Goal: Task Accomplishment & Management: Complete application form

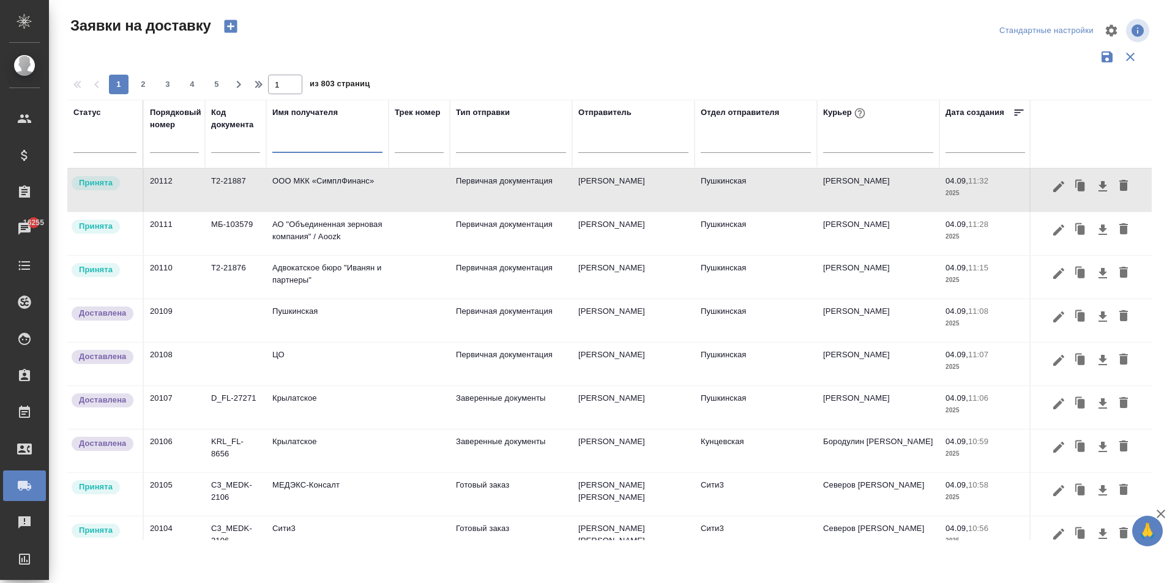
click at [313, 144] on input "text" at bounding box center [327, 144] width 110 height 15
type input "g"
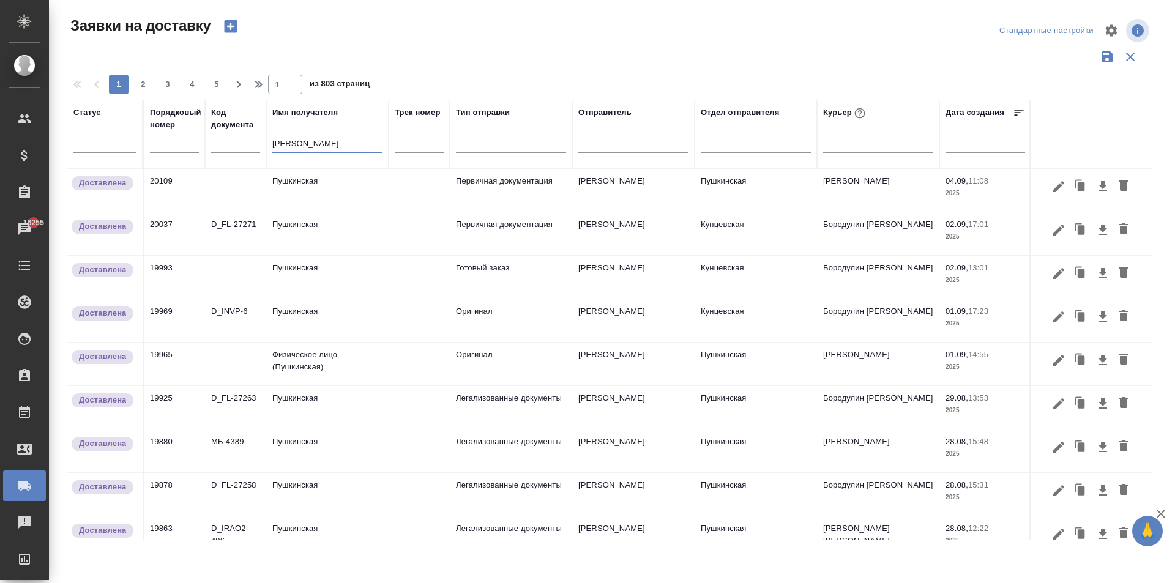
type input "[PERSON_NAME]"
click at [306, 182] on td "Пушкинская" at bounding box center [327, 190] width 122 height 43
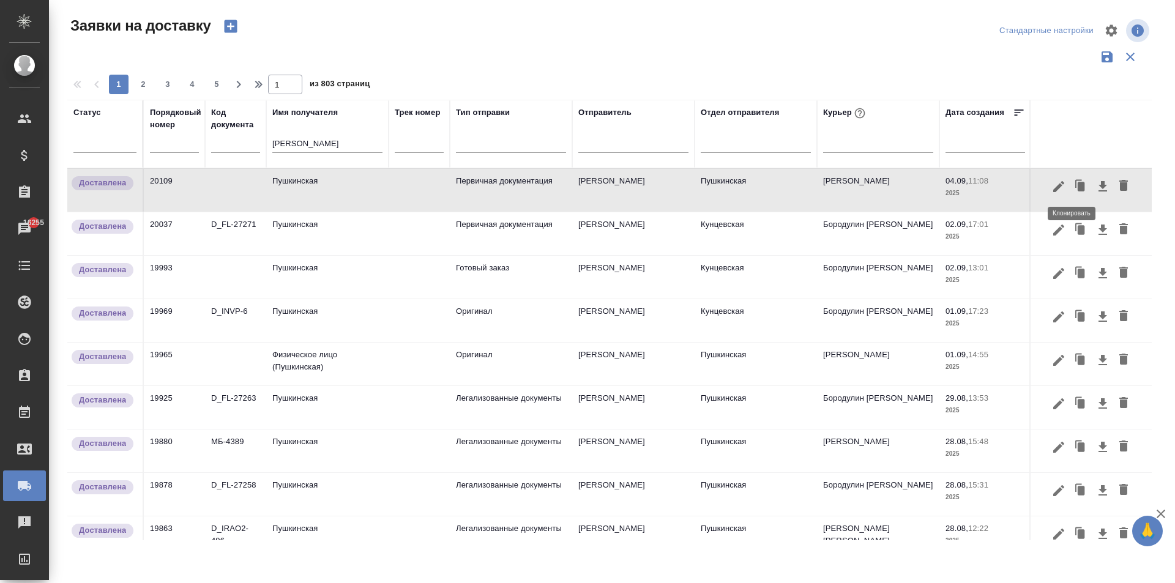
click at [1072, 185] on icon "button" at bounding box center [1080, 186] width 17 height 17
click at [1064, 185] on div at bounding box center [587, 291] width 1175 height 583
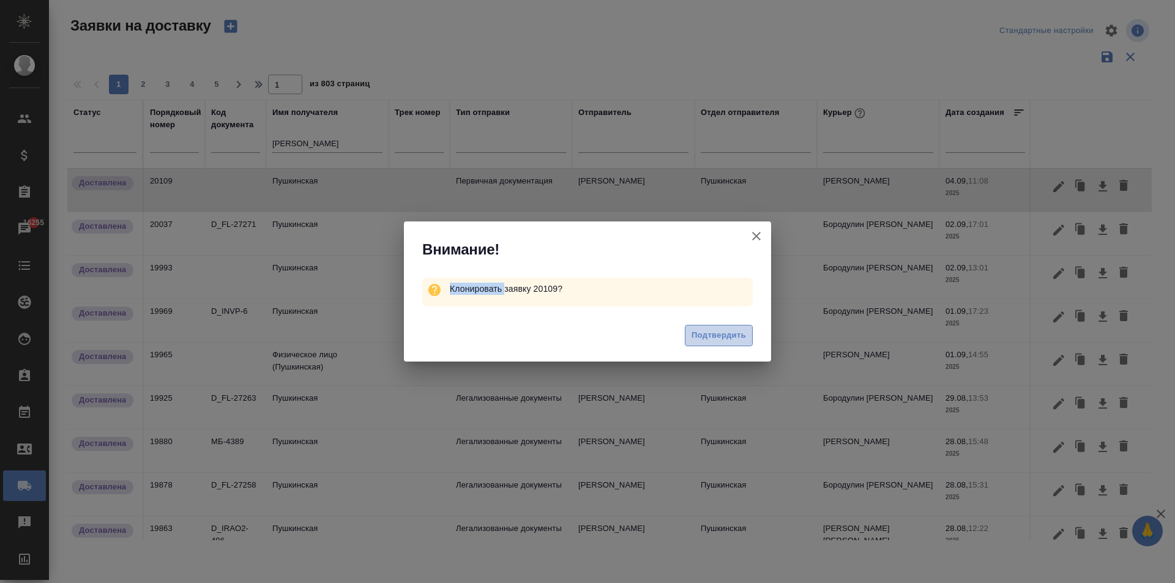
click at [718, 337] on span "Подтвердить" at bounding box center [719, 336] width 54 height 14
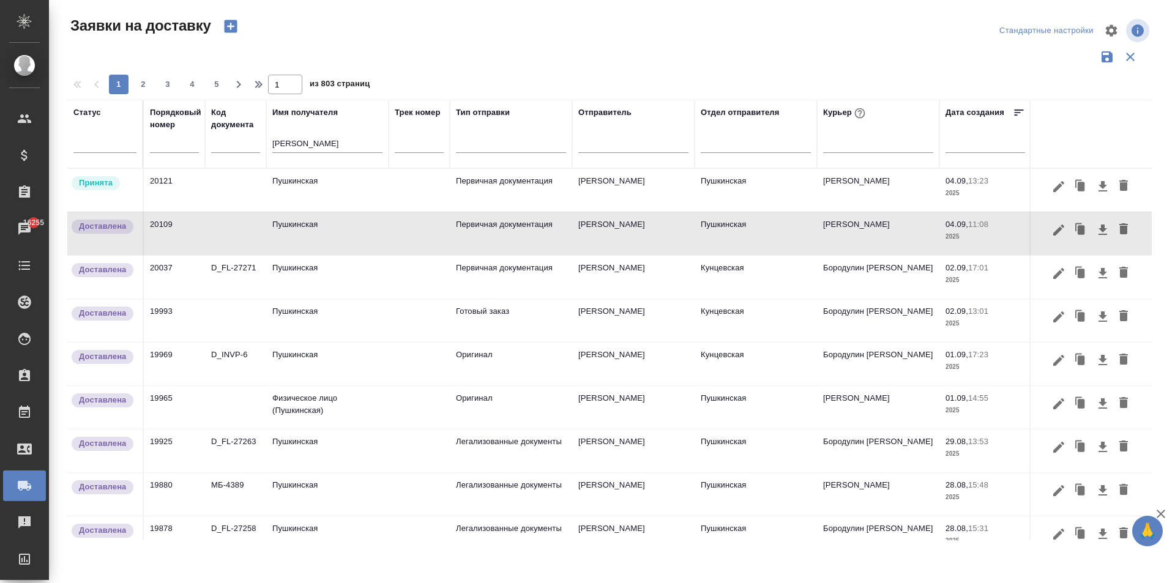
click at [319, 190] on td "Пушкинская" at bounding box center [327, 190] width 122 height 43
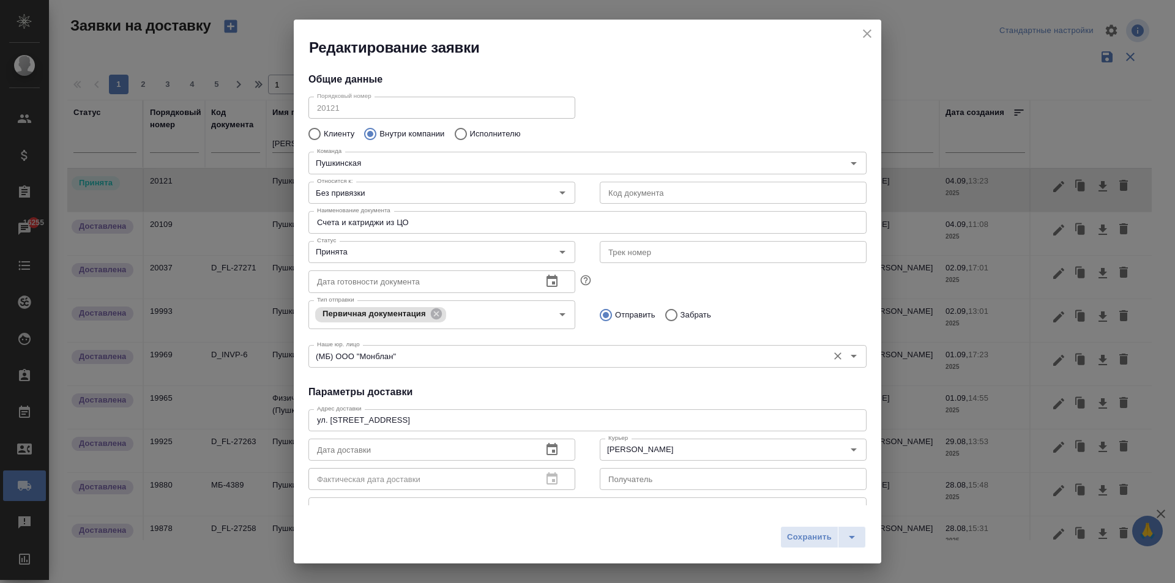
type input "[PERSON_NAME]"
click at [870, 33] on icon "close" at bounding box center [867, 33] width 15 height 15
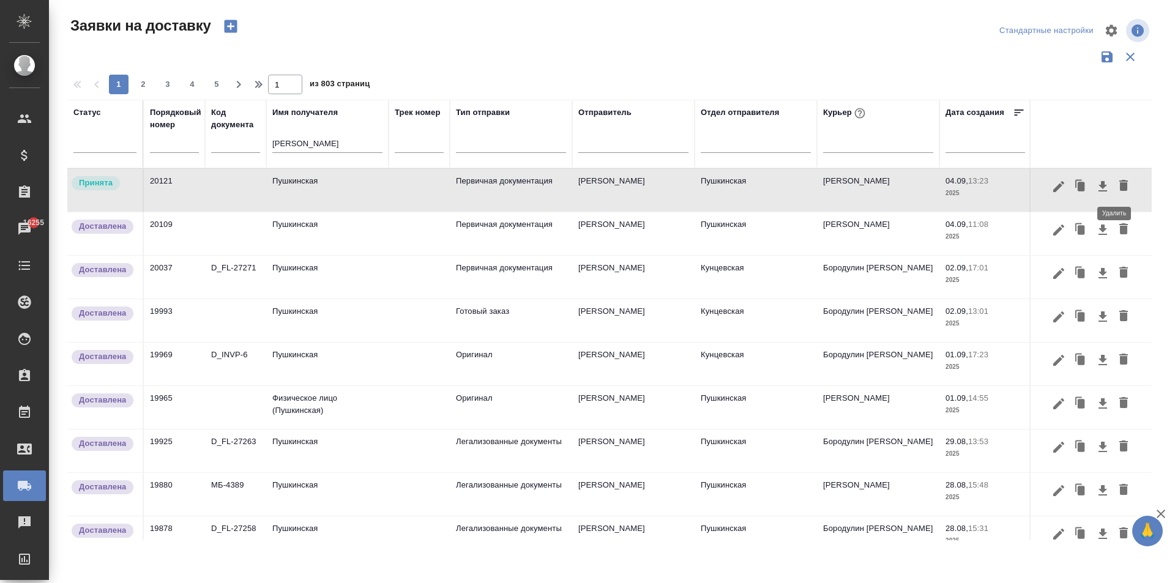
click at [1119, 185] on icon "button" at bounding box center [1123, 185] width 9 height 11
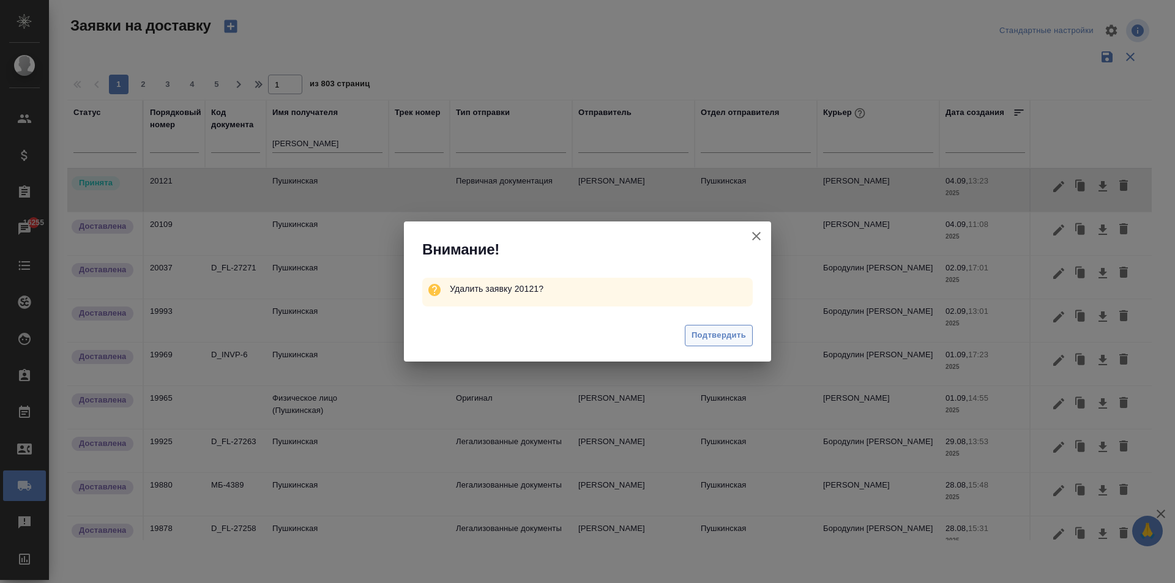
click at [711, 335] on span "Подтвердить" at bounding box center [719, 336] width 54 height 14
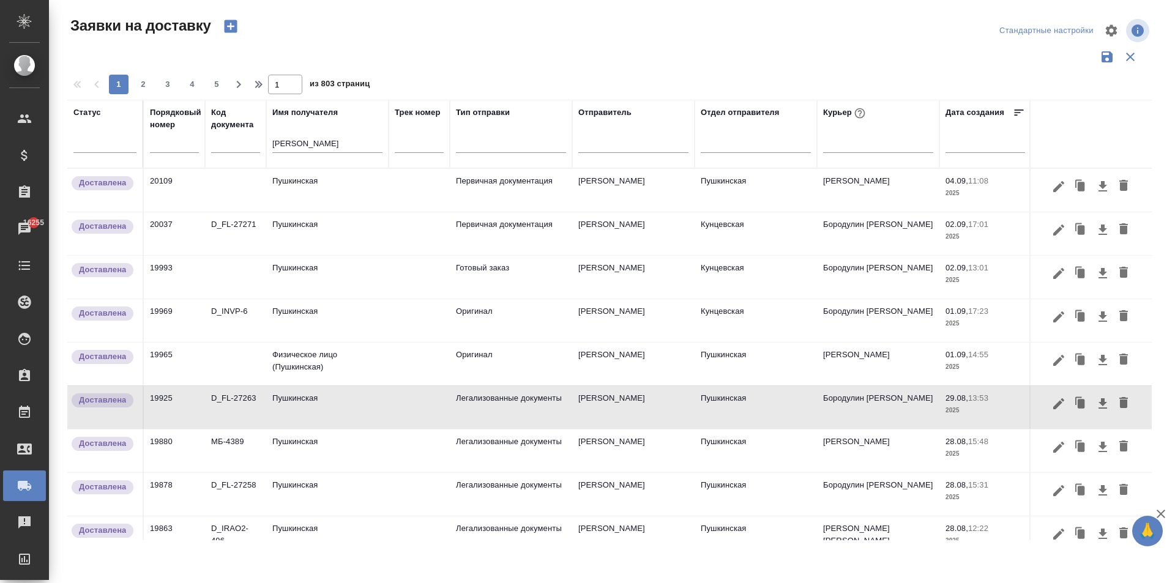
click at [308, 409] on td "Пушкинская" at bounding box center [327, 407] width 122 height 43
click at [301, 354] on td "Физическое лицо (Пушкинская)" at bounding box center [327, 364] width 122 height 43
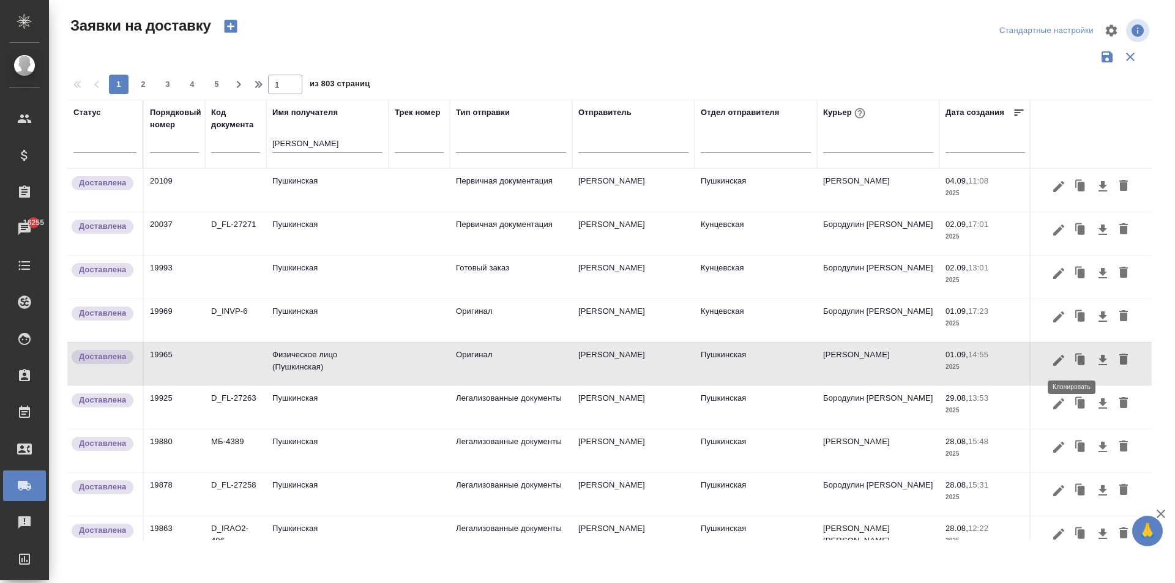
click at [1072, 360] on icon "button" at bounding box center [1080, 360] width 17 height 17
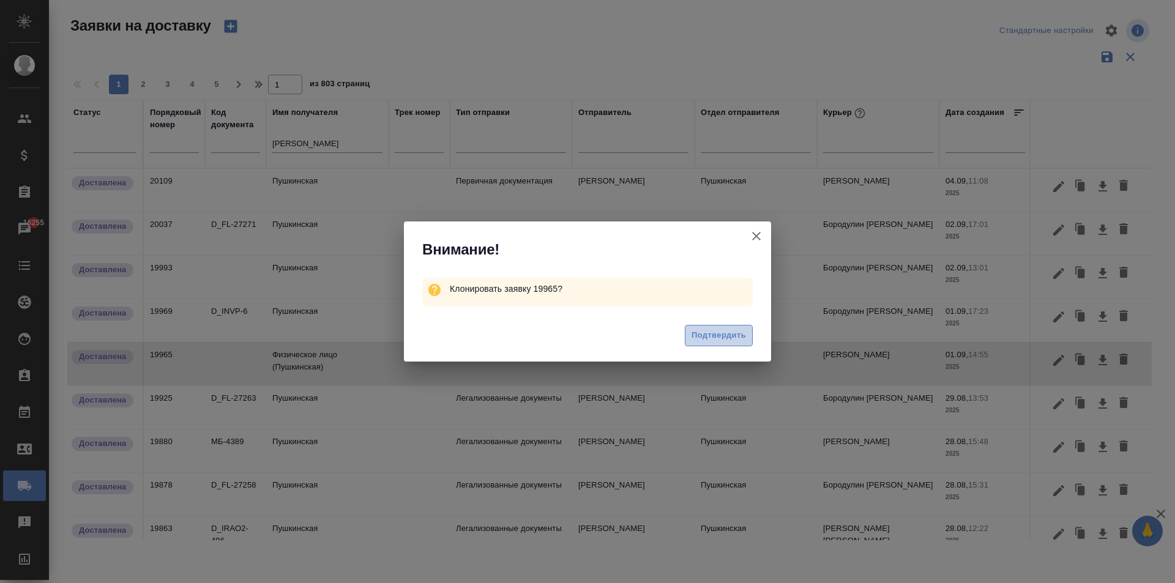
click at [710, 335] on span "Подтвердить" at bounding box center [719, 336] width 54 height 14
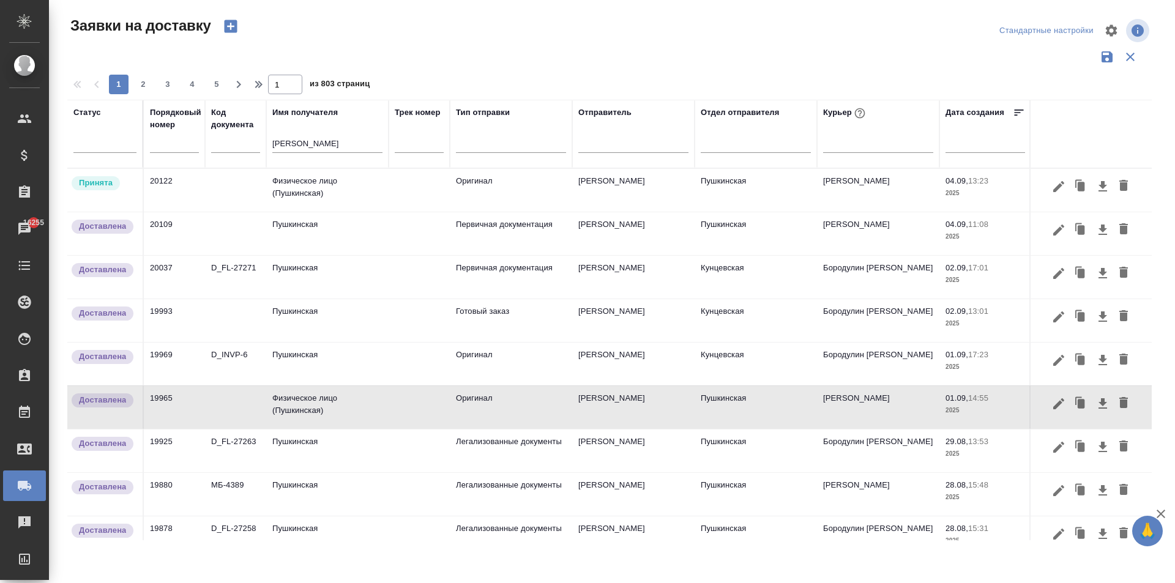
click at [303, 185] on td "Физическое лицо (Пушкинская)" at bounding box center [327, 190] width 122 height 43
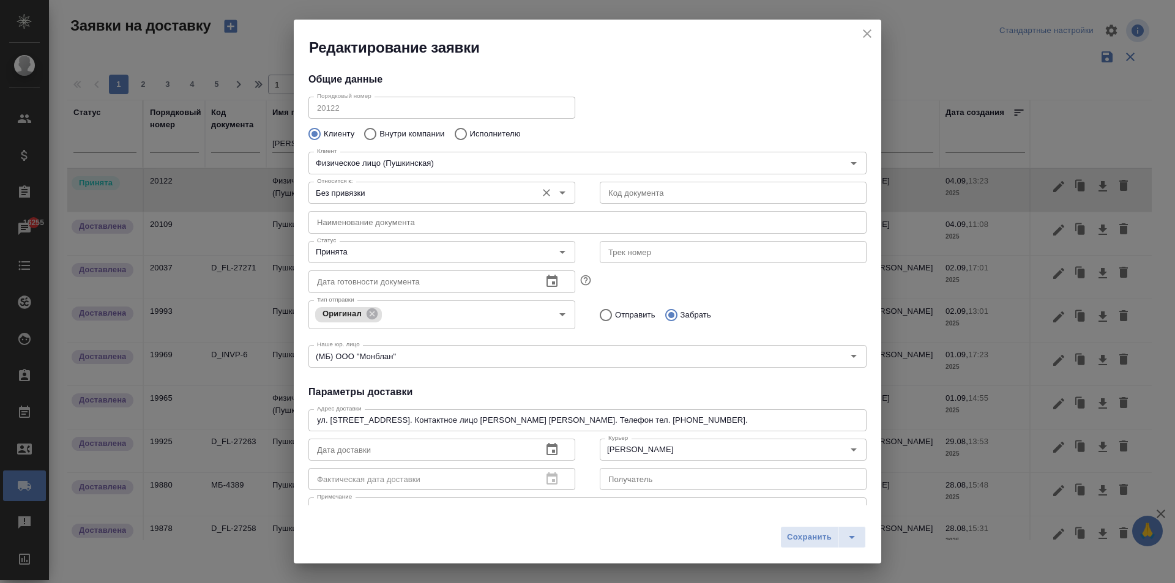
click at [355, 190] on input "Без привязки" at bounding box center [421, 192] width 218 height 15
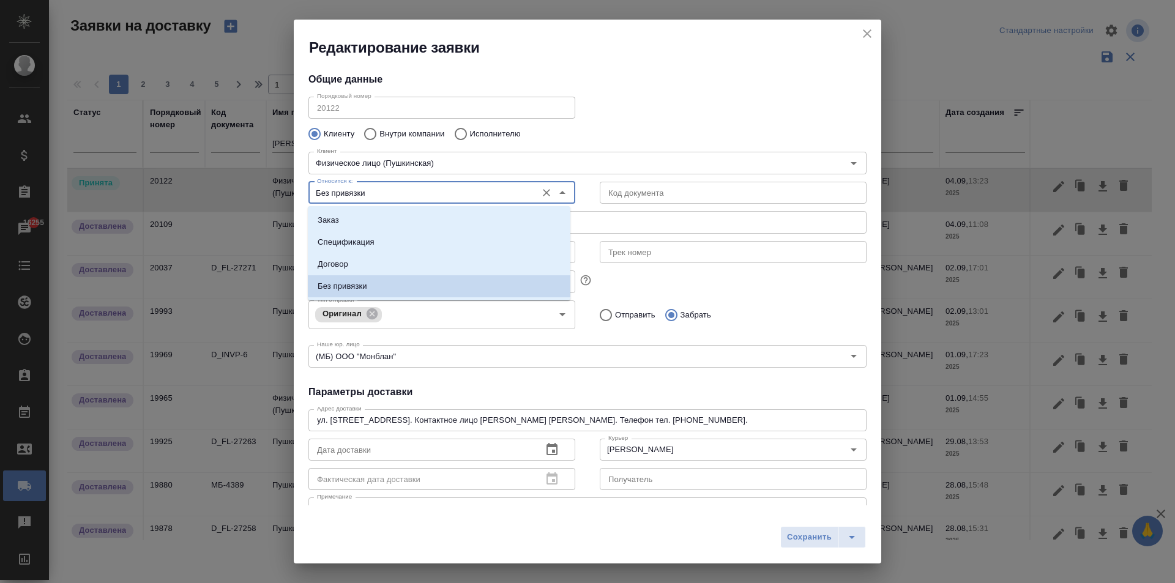
click at [355, 190] on input "Без привязки" at bounding box center [421, 192] width 218 height 15
click at [616, 197] on input "text" at bounding box center [733, 193] width 267 height 22
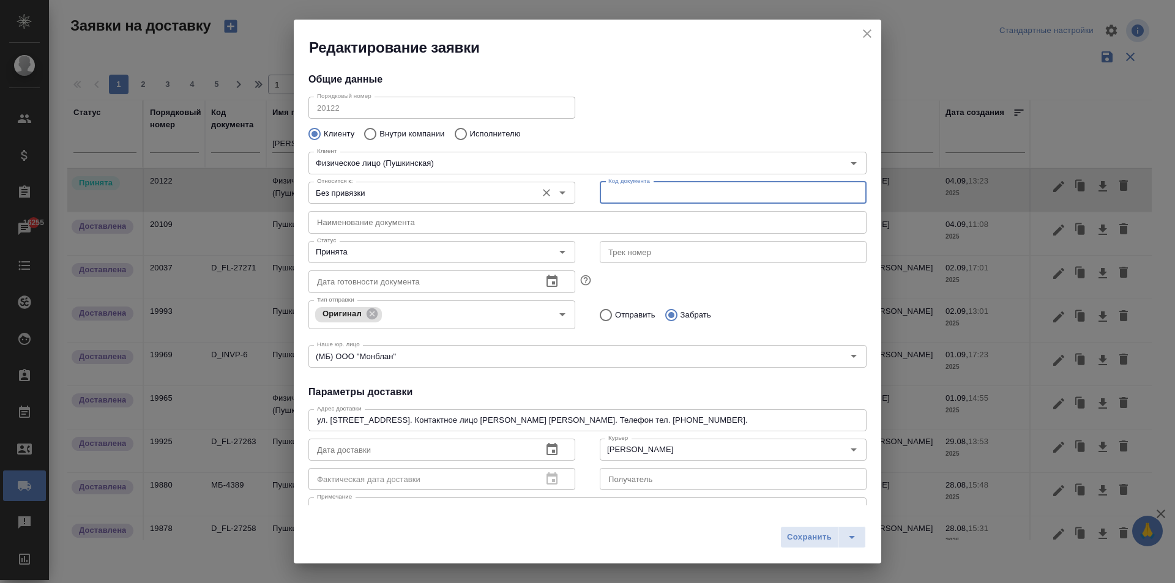
click at [393, 192] on input "Без привязки" at bounding box center [421, 192] width 218 height 15
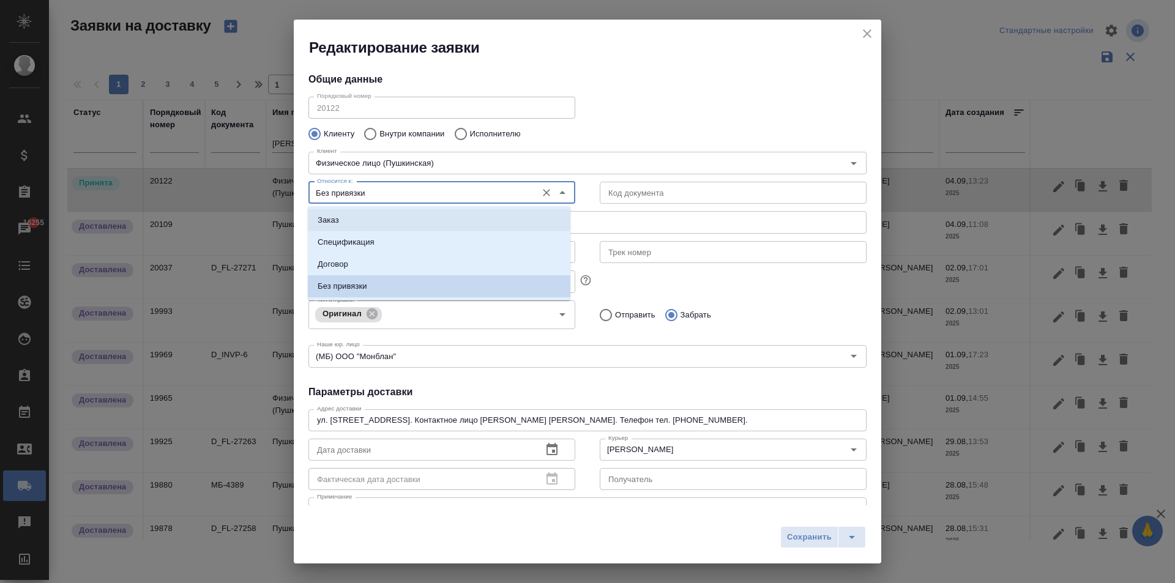
drag, startPoint x: 347, startPoint y: 217, endPoint x: 390, endPoint y: 210, distance: 44.1
click at [347, 217] on li "Заказ" at bounding box center [439, 220] width 263 height 22
type input "Заказ"
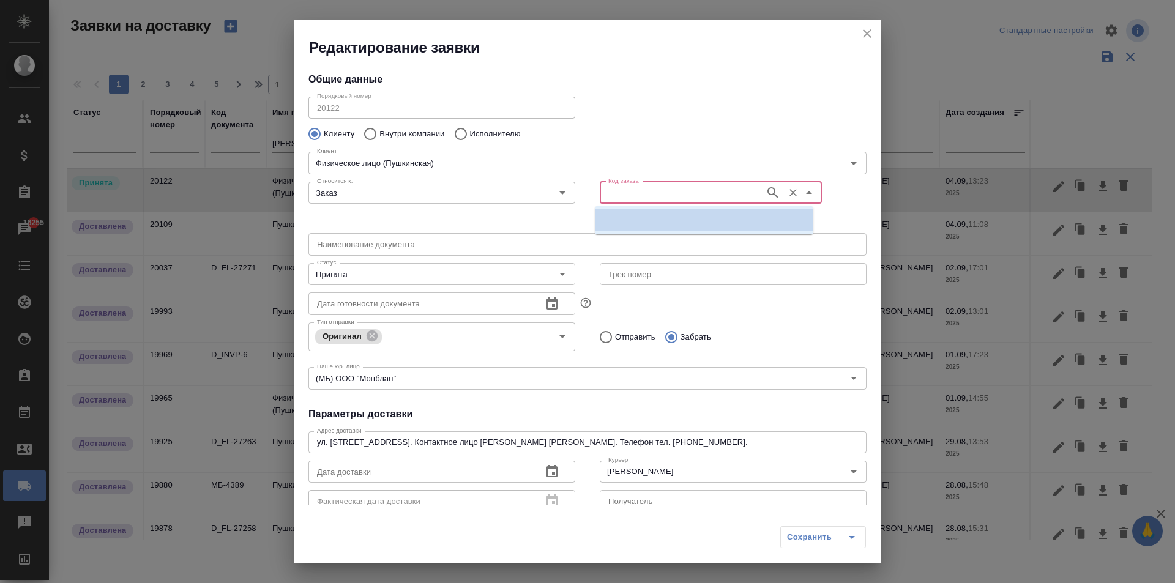
click at [628, 195] on input "Код заказа" at bounding box center [680, 192] width 155 height 15
type input "Fl-852"
click at [633, 184] on div "Код заказа" at bounding box center [711, 193] width 222 height 22
click at [635, 192] on input "Код заказа" at bounding box center [680, 192] width 155 height 15
type input "852"
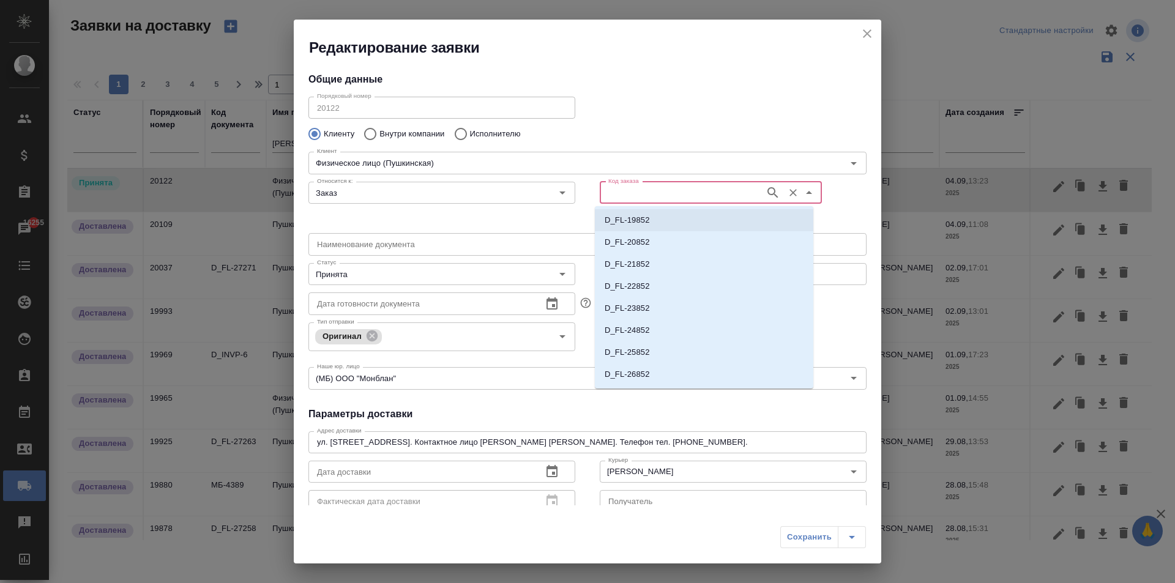
click at [658, 221] on li "D_FL-19852" at bounding box center [704, 220] width 218 height 22
type input "D_FL-19852"
type input "[PERSON_NAME] [PERSON_NAME]"
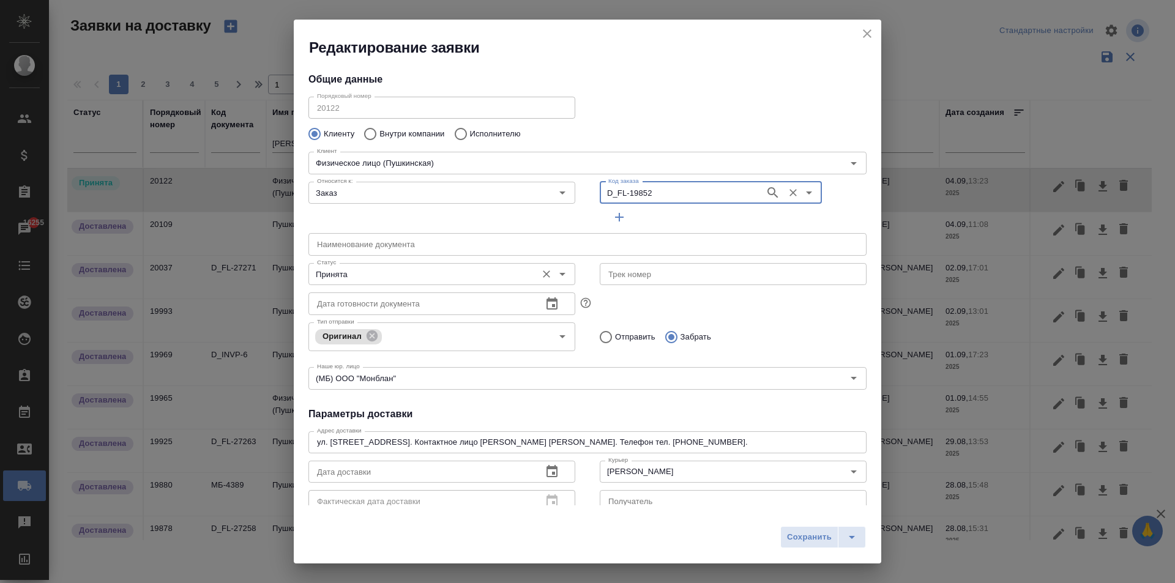
click at [370, 274] on input "Принята" at bounding box center [421, 274] width 218 height 15
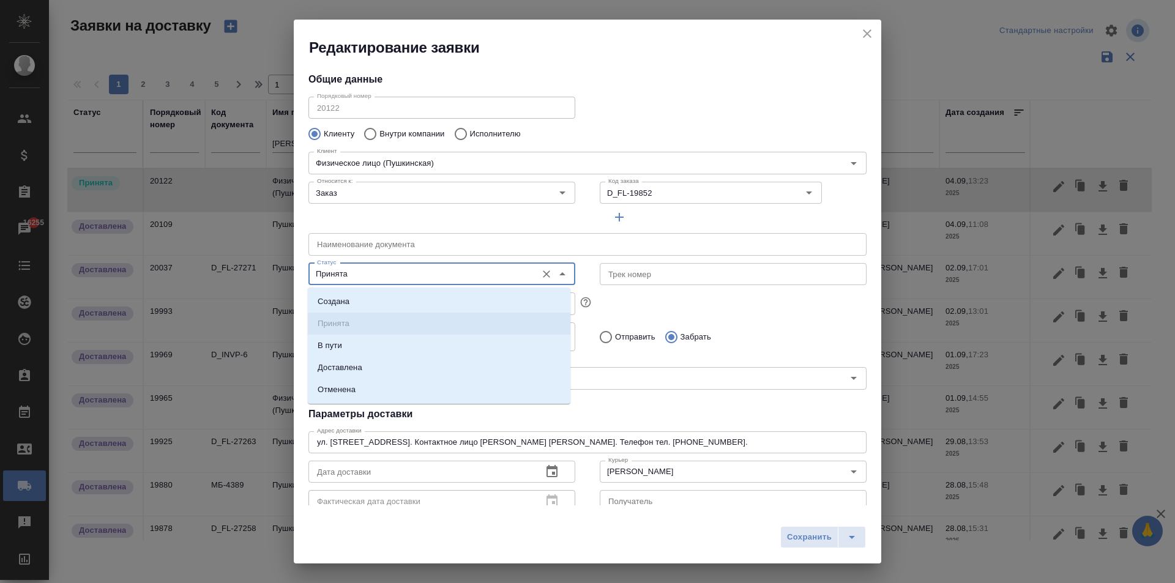
click at [680, 232] on div "Наименование документа Наименование документа" at bounding box center [587, 243] width 583 height 54
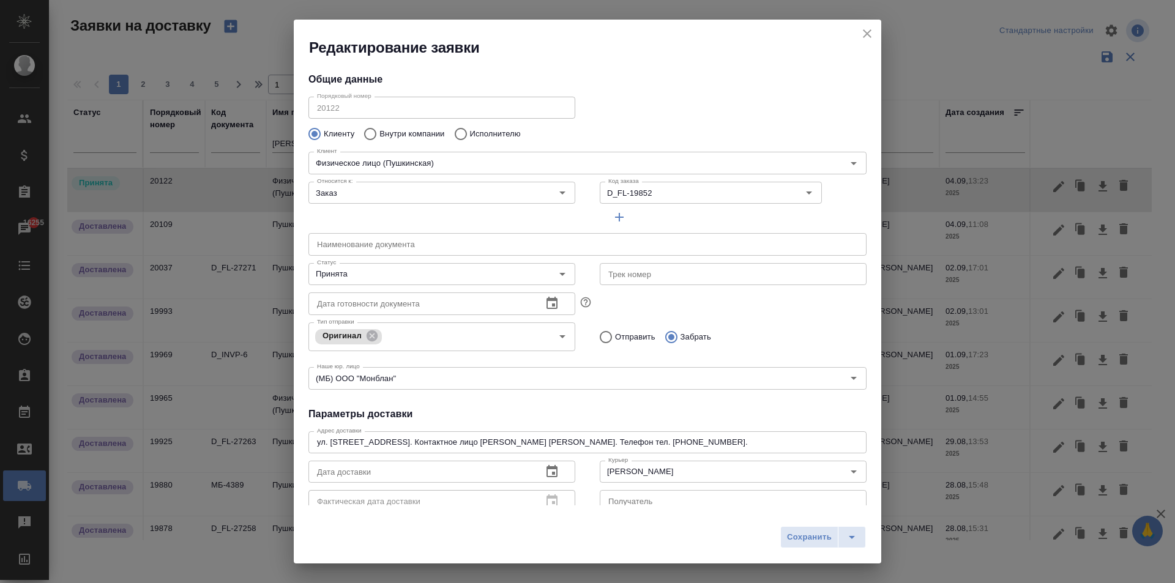
click at [549, 474] on icon "button" at bounding box center [551, 471] width 11 height 12
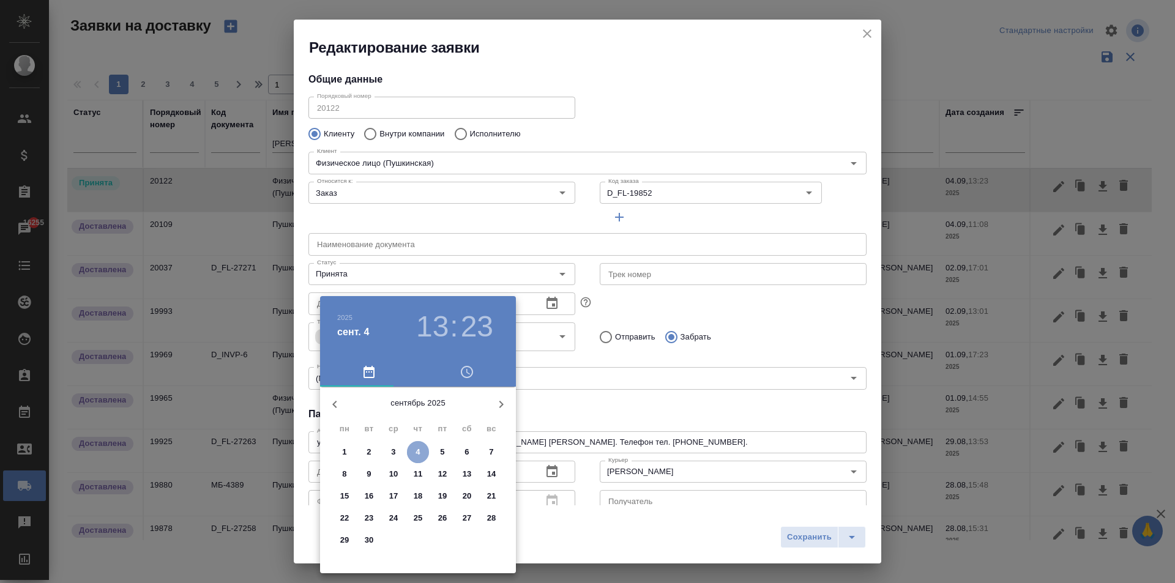
click at [422, 449] on span "4" at bounding box center [418, 452] width 22 height 12
type input "[DATE] 13:23"
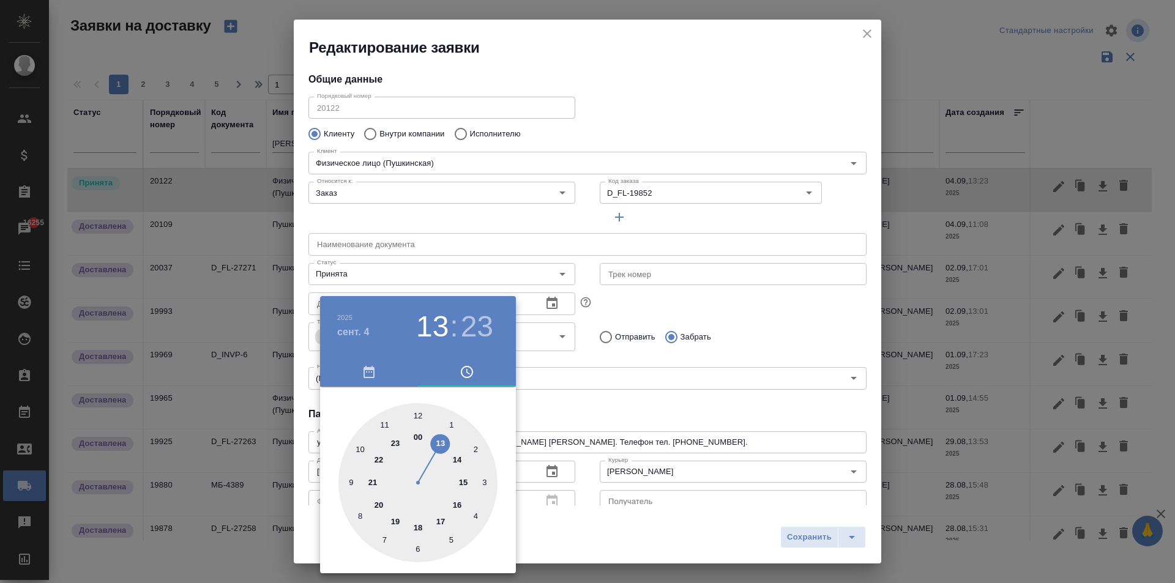
click at [630, 407] on div at bounding box center [587, 291] width 1175 height 583
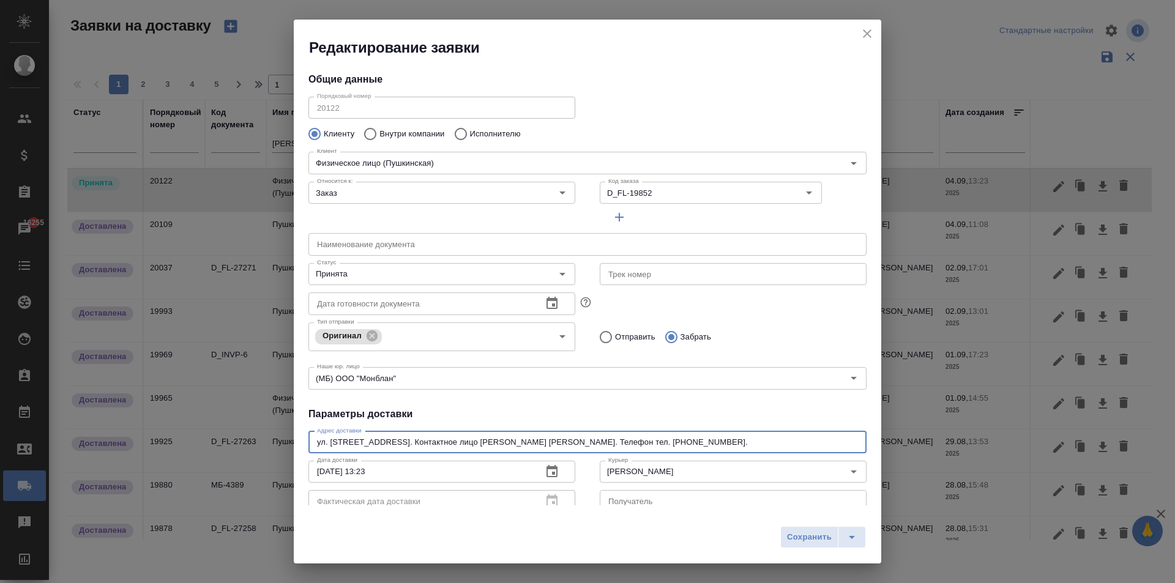
drag, startPoint x: 757, startPoint y: 441, endPoint x: 168, endPoint y: 443, distance: 588.7
click at [168, 443] on div "Редактирование заявки Общие данные Порядковый номер 20122 Порядковый номер Клие…" at bounding box center [587, 291] width 1175 height 583
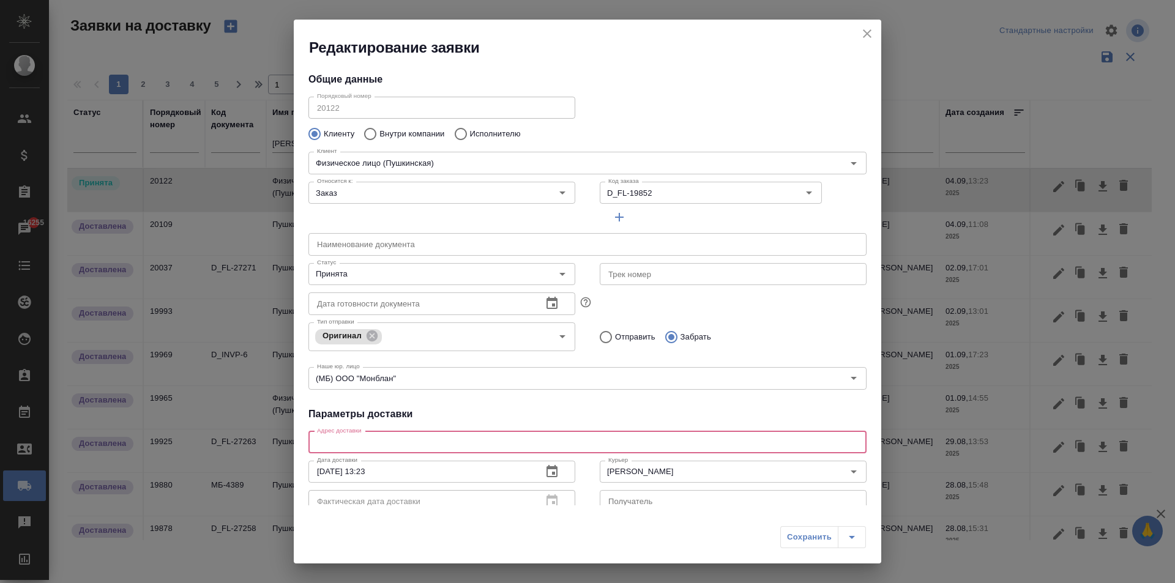
click at [328, 447] on div "x Адрес доставки" at bounding box center [587, 442] width 558 height 22
paste textarea "[STREET_ADDRESS]"
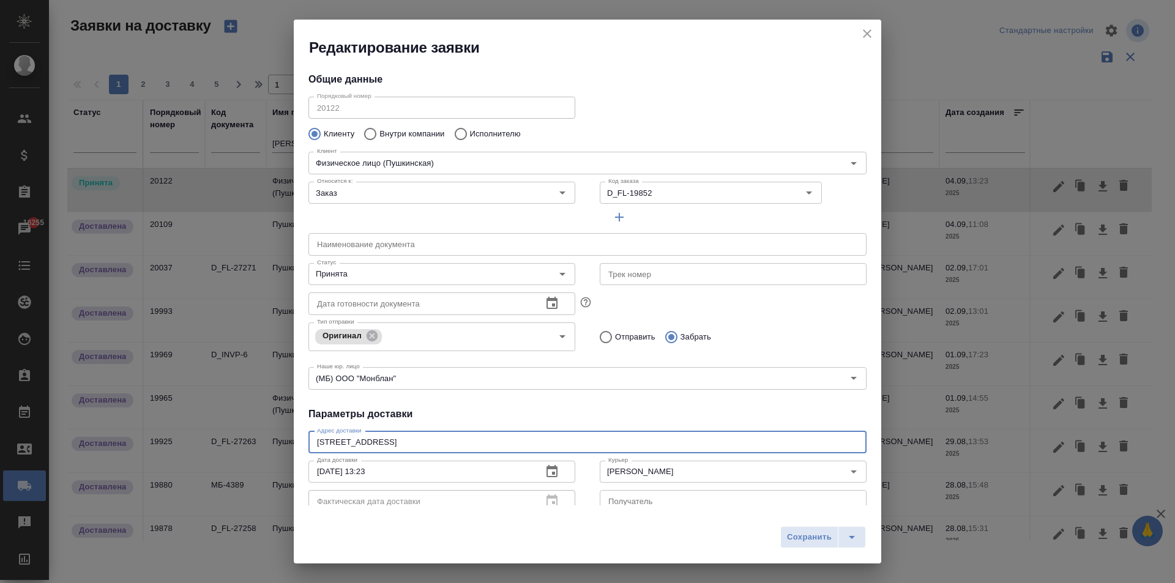
type textarea "[STREET_ADDRESS]"
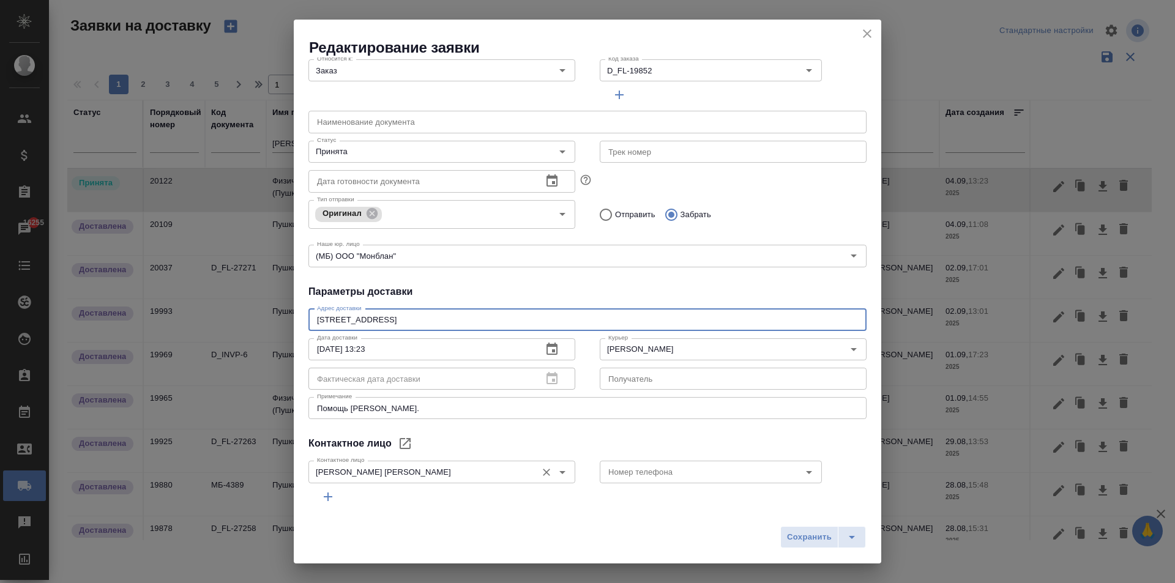
scroll to position [166, 0]
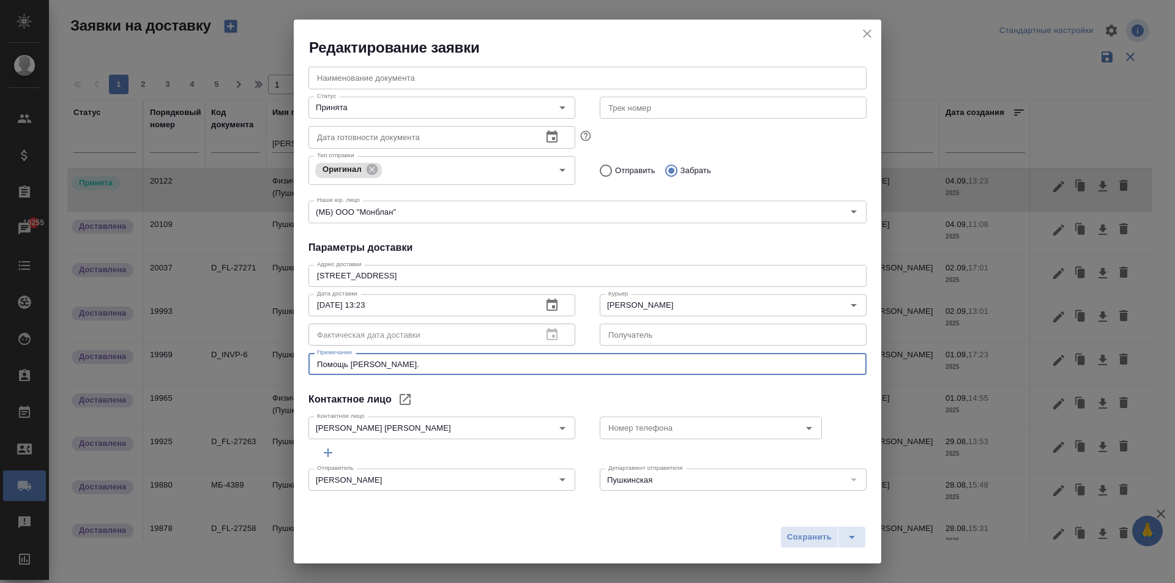
drag, startPoint x: 430, startPoint y: 363, endPoint x: 174, endPoint y: 359, distance: 255.2
click at [174, 359] on div "Редактирование заявки Общие данные Порядковый номер 20122 Порядковый номер Клие…" at bounding box center [587, 291] width 1175 height 583
paste textarea "[PERSON_NAME] [PERSON_NAME] [PHONE_NUMBER]"
type textarea "[PERSON_NAME] [PERSON_NAME] [PHONE_NUMBER]"
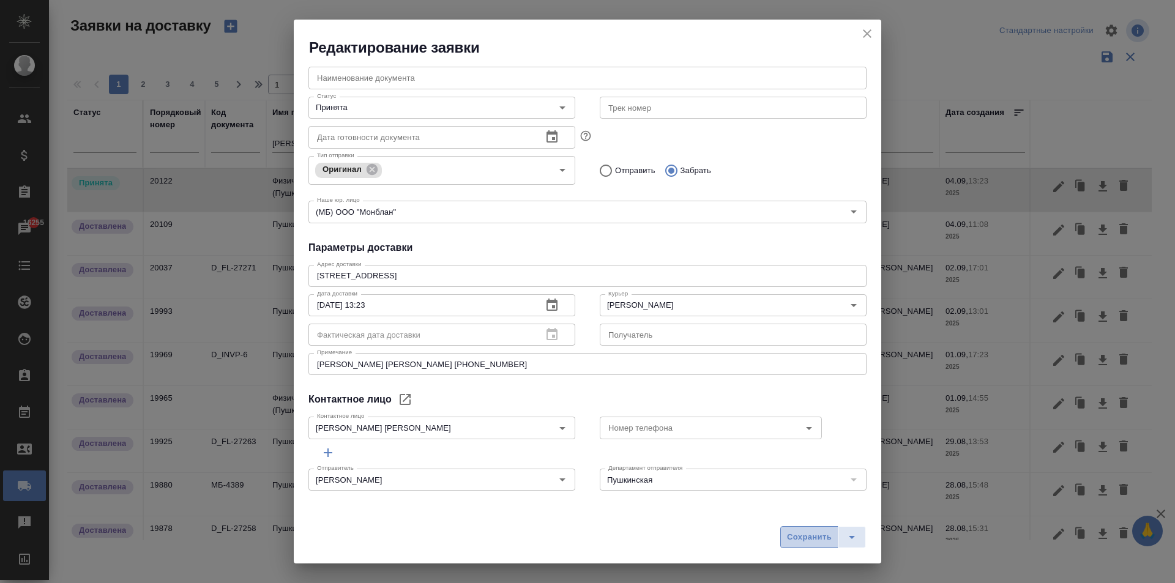
click at [803, 540] on span "Сохранить" at bounding box center [809, 538] width 45 height 14
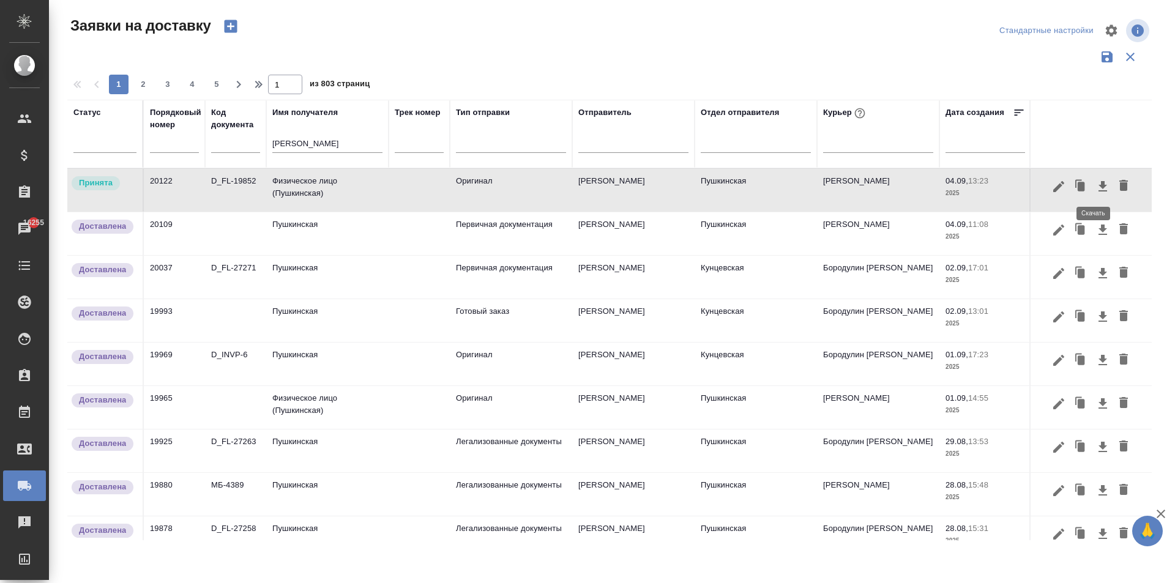
click at [1095, 184] on icon "button" at bounding box center [1102, 186] width 15 height 15
click at [305, 185] on td "Физическое лицо (Пушкинская)" at bounding box center [327, 190] width 122 height 43
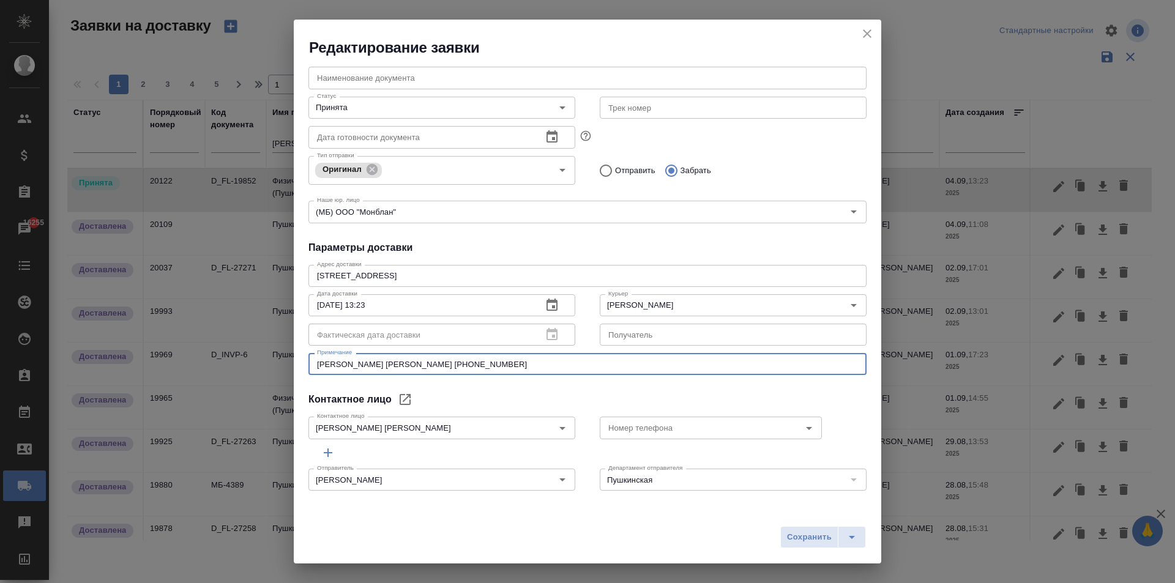
drag, startPoint x: 463, startPoint y: 365, endPoint x: 348, endPoint y: 361, distance: 115.1
click at [296, 365] on div "Общие данные Порядковый номер 20122 Порядковый номер Клиенту Внутри компании Ис…" at bounding box center [587, 282] width 587 height 448
